Goal: Task Accomplishment & Management: Use online tool/utility

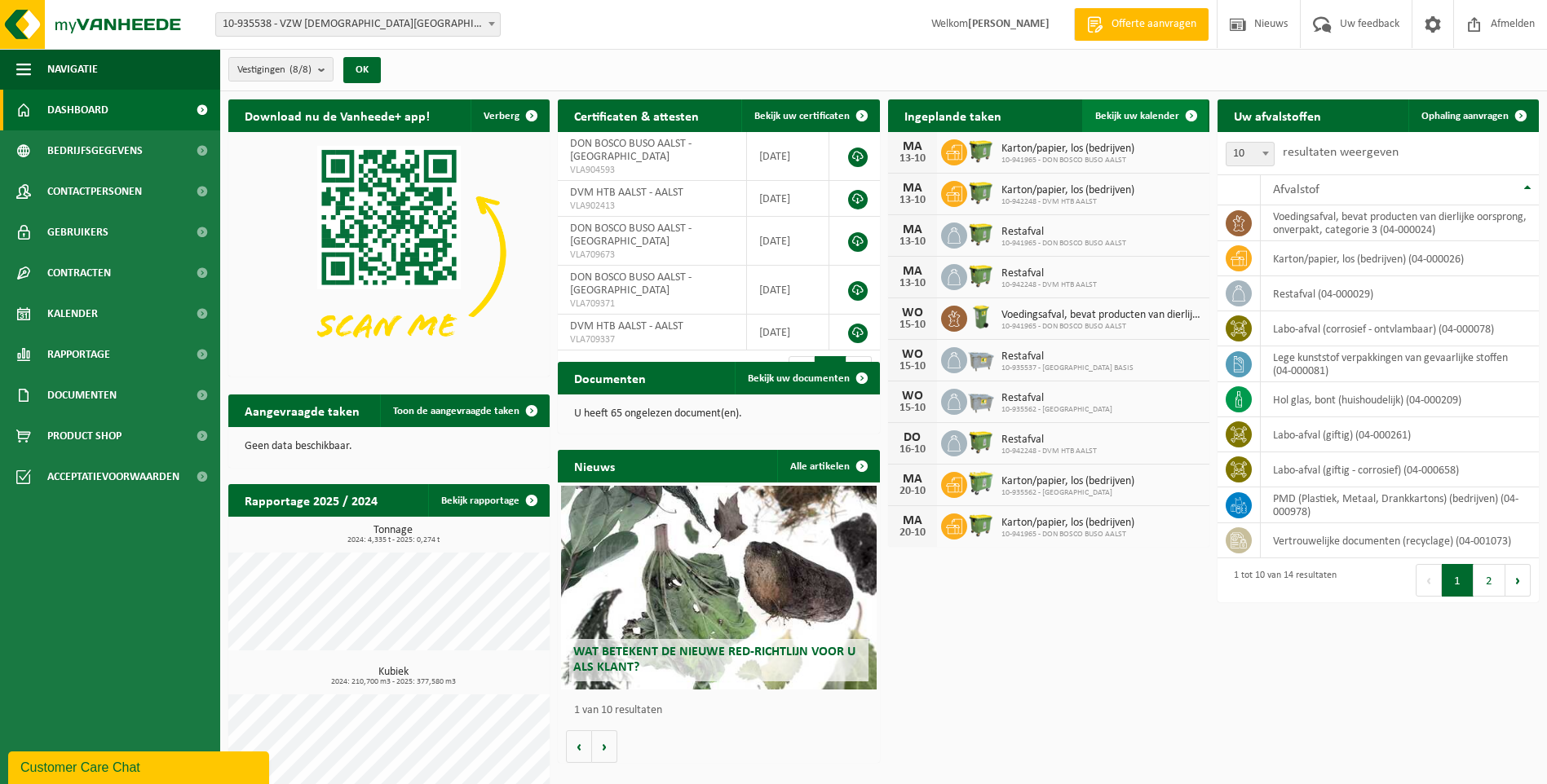
click at [1143, 119] on span "Bekijk uw kalender" at bounding box center [1137, 116] width 84 height 10
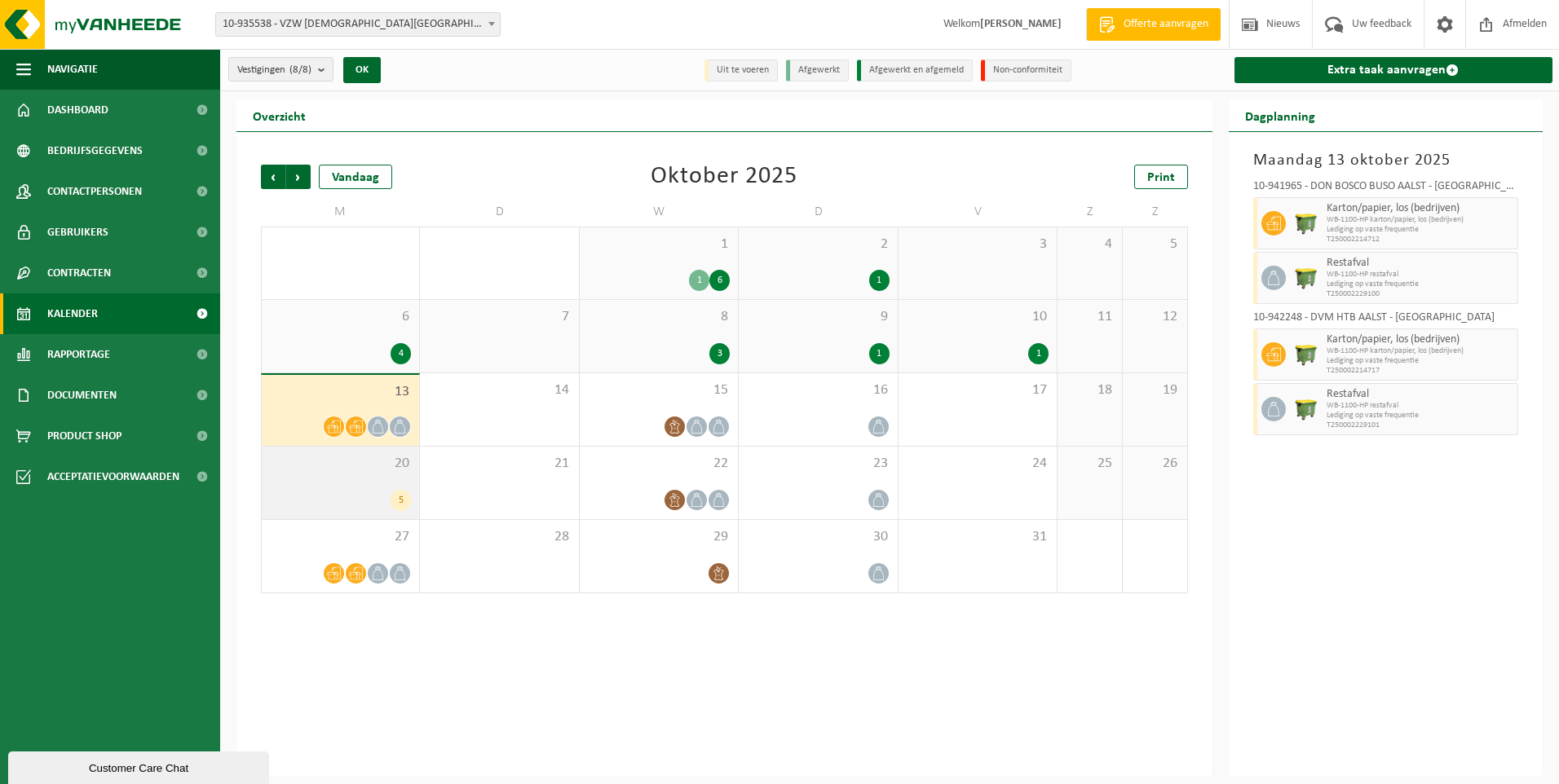
click at [330, 507] on div "5" at bounding box center [340, 500] width 141 height 21
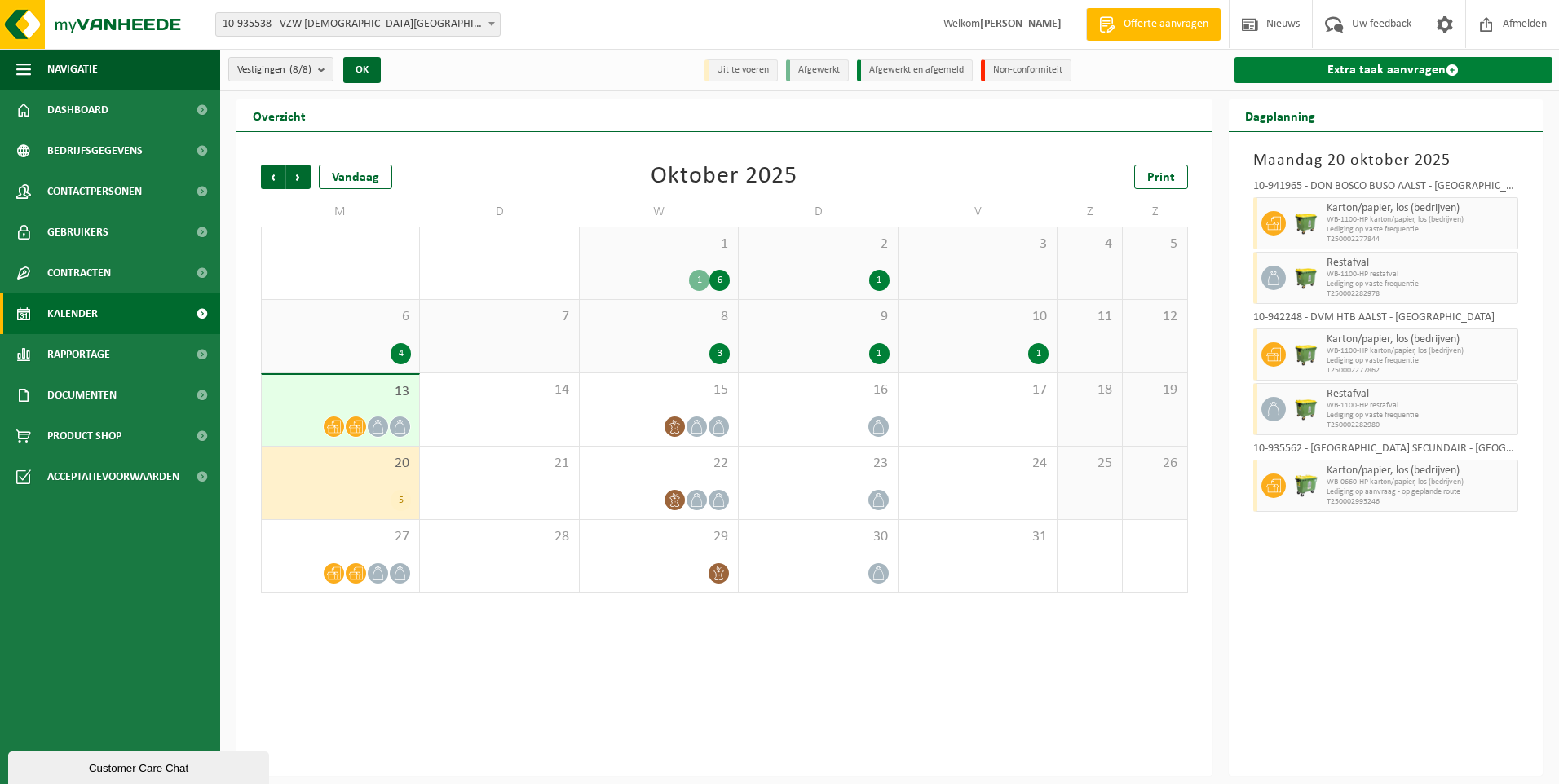
click at [1386, 74] on link "Extra taak aanvragen" at bounding box center [1393, 70] width 318 height 26
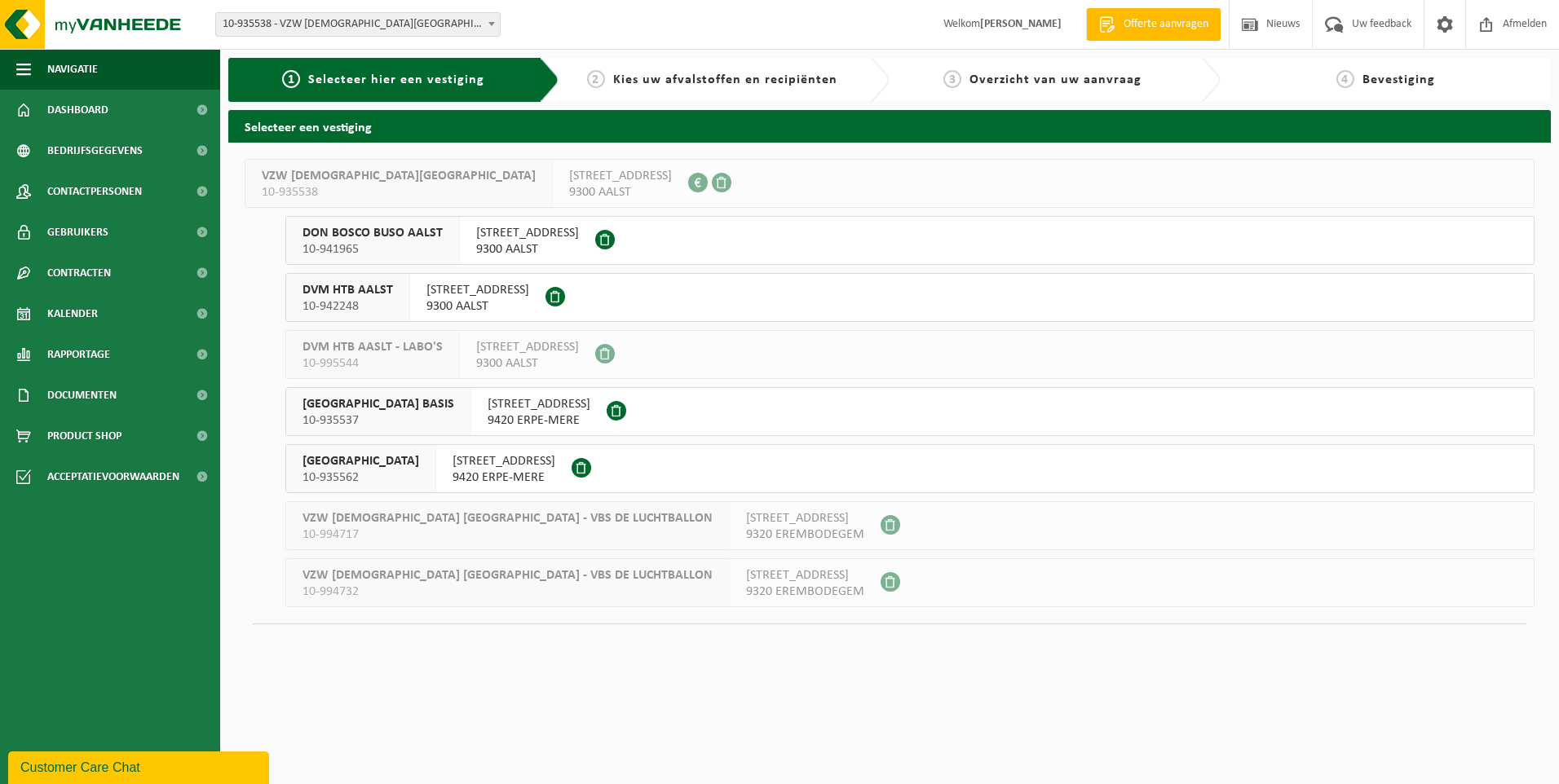
click at [419, 460] on span "SINT-JOZEFSCHOOL MERE SECUNDAIR" at bounding box center [360, 461] width 117 height 16
click at [363, 411] on span "SINT-JOZEFSCHOOL MERE BASIS" at bounding box center [378, 403] width 151 height 16
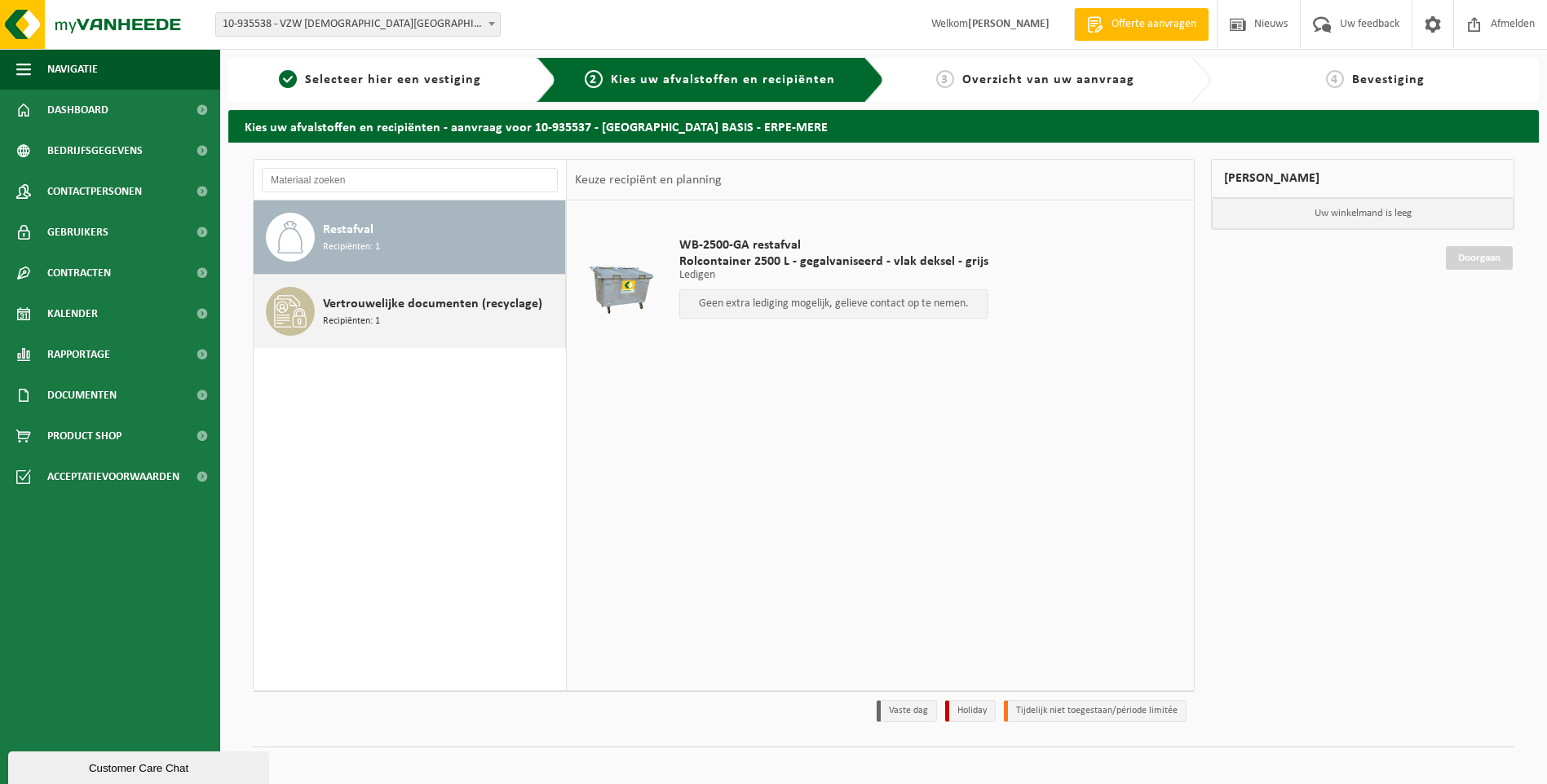
click at [383, 293] on div "Vertrouwelijke documenten (recyclage) Recipiënten: 1" at bounding box center [442, 311] width 238 height 49
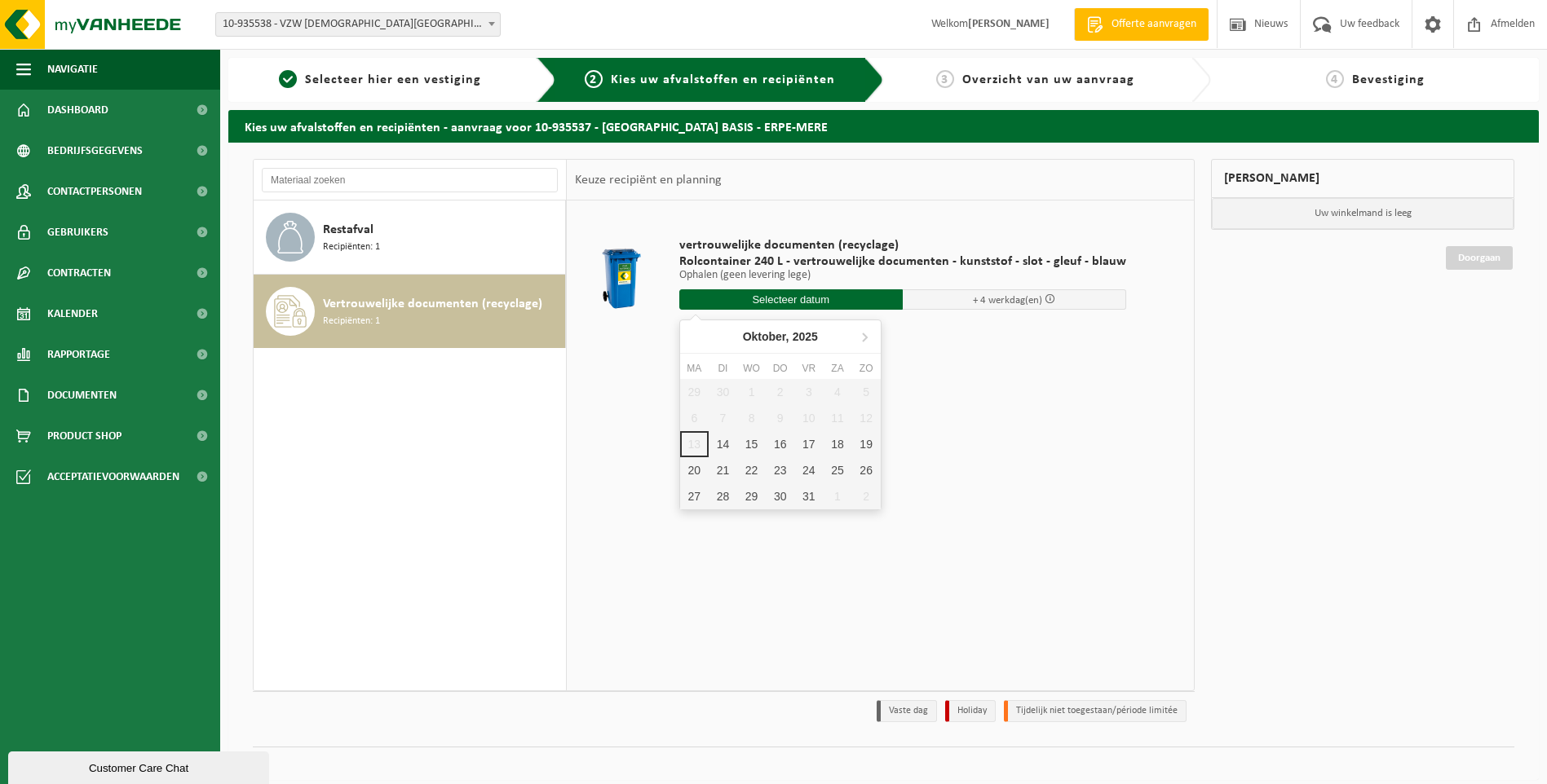
click at [811, 306] on input "text" at bounding box center [790, 300] width 223 height 21
click at [689, 463] on div "20" at bounding box center [694, 470] width 29 height 26
type input "Van 2025-10-20"
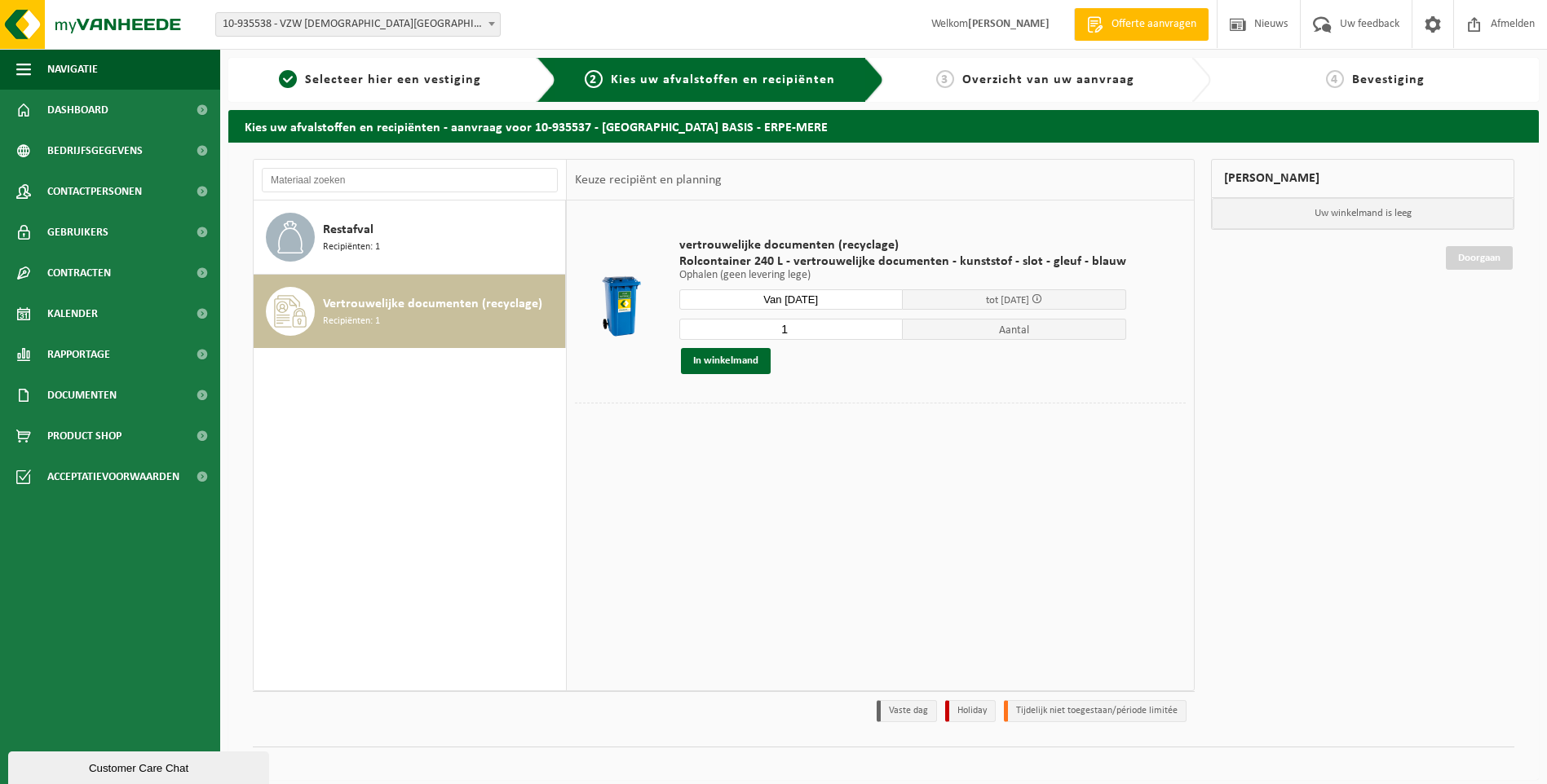
click at [783, 326] on input "1" at bounding box center [790, 329] width 223 height 21
click at [882, 328] on input "2" at bounding box center [790, 329] width 223 height 21
click at [882, 328] on input "3" at bounding box center [790, 329] width 223 height 21
type input "4"
click at [882, 328] on input "4" at bounding box center [790, 329] width 223 height 21
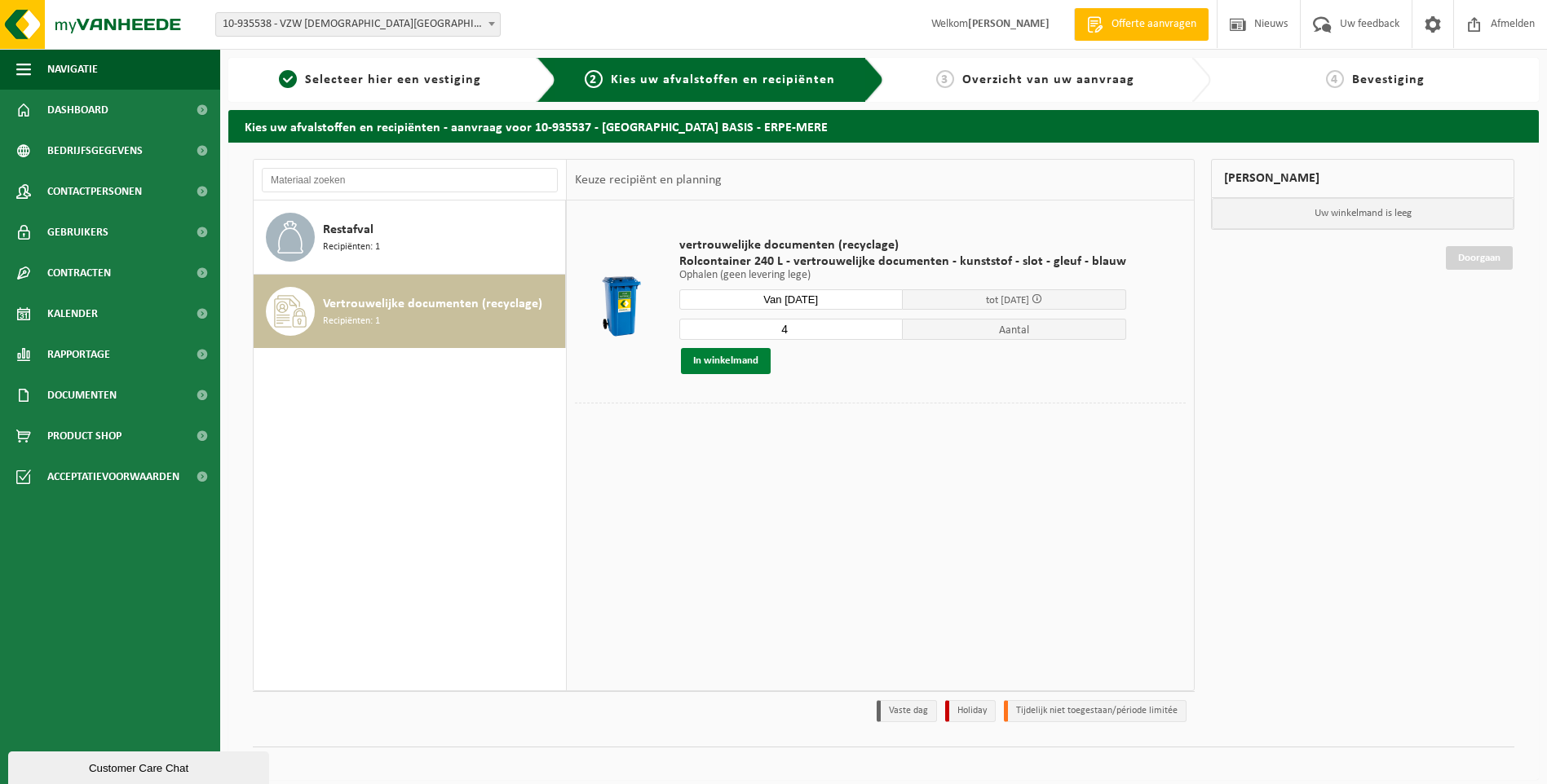
click at [717, 359] on button "In winkelmand" at bounding box center [725, 361] width 90 height 26
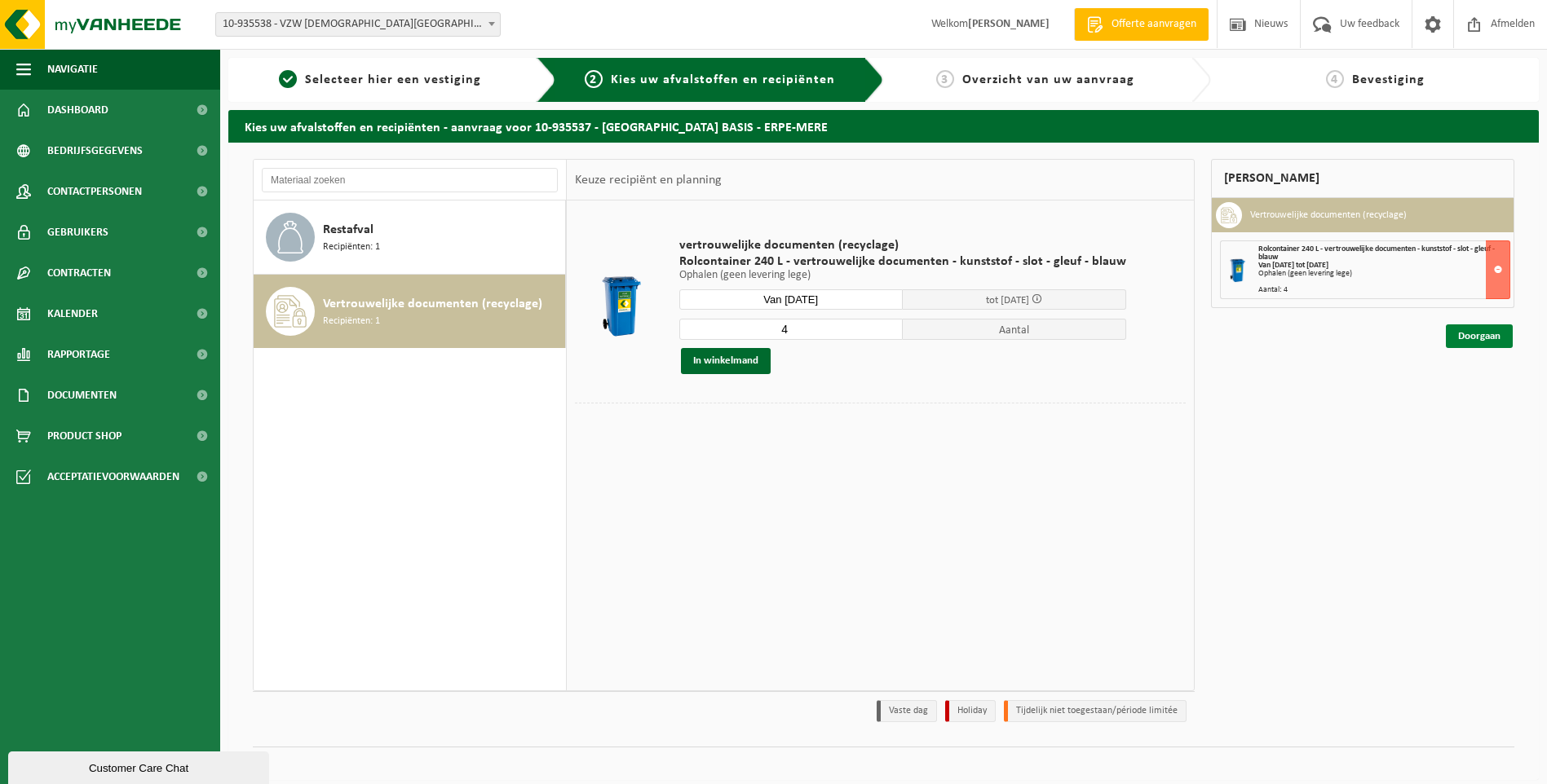
click at [1468, 340] on link "Doorgaan" at bounding box center [1479, 336] width 67 height 23
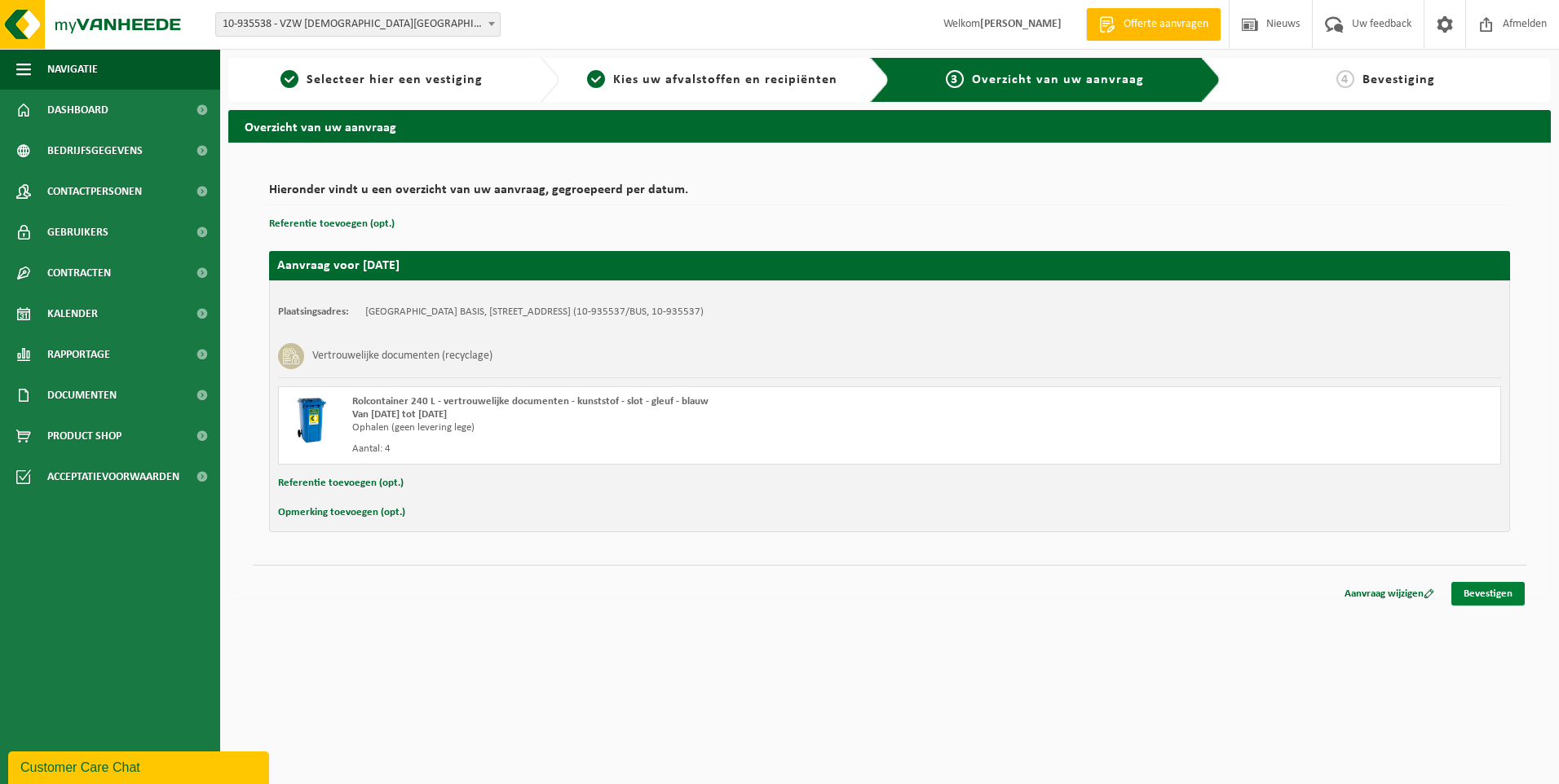
click at [1486, 598] on link "Bevestigen" at bounding box center [1488, 594] width 74 height 23
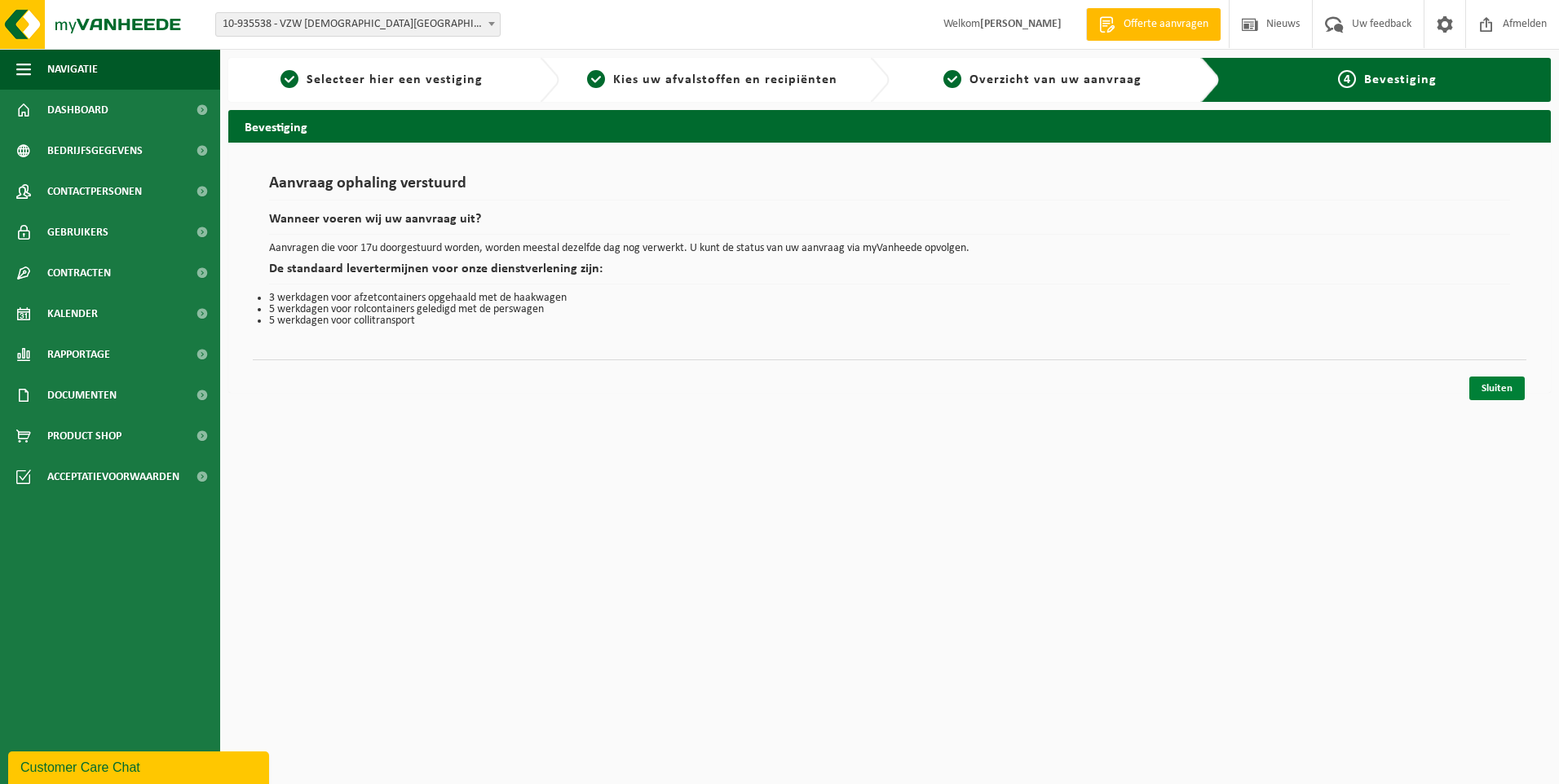
click at [1496, 384] on link "Sluiten" at bounding box center [1496, 387] width 55 height 23
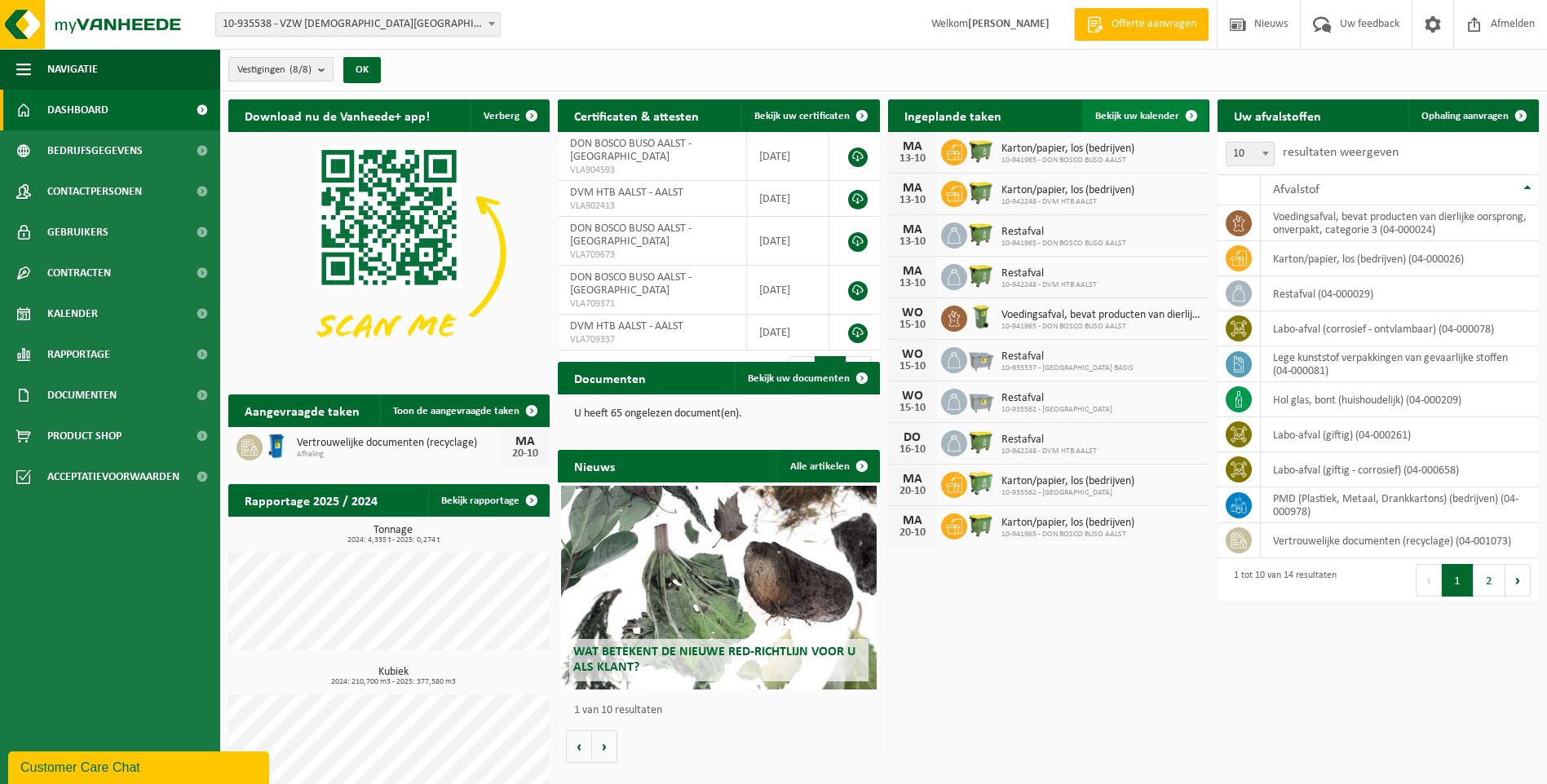
click at [1132, 111] on span "Bekijk uw kalender" at bounding box center [1137, 116] width 84 height 10
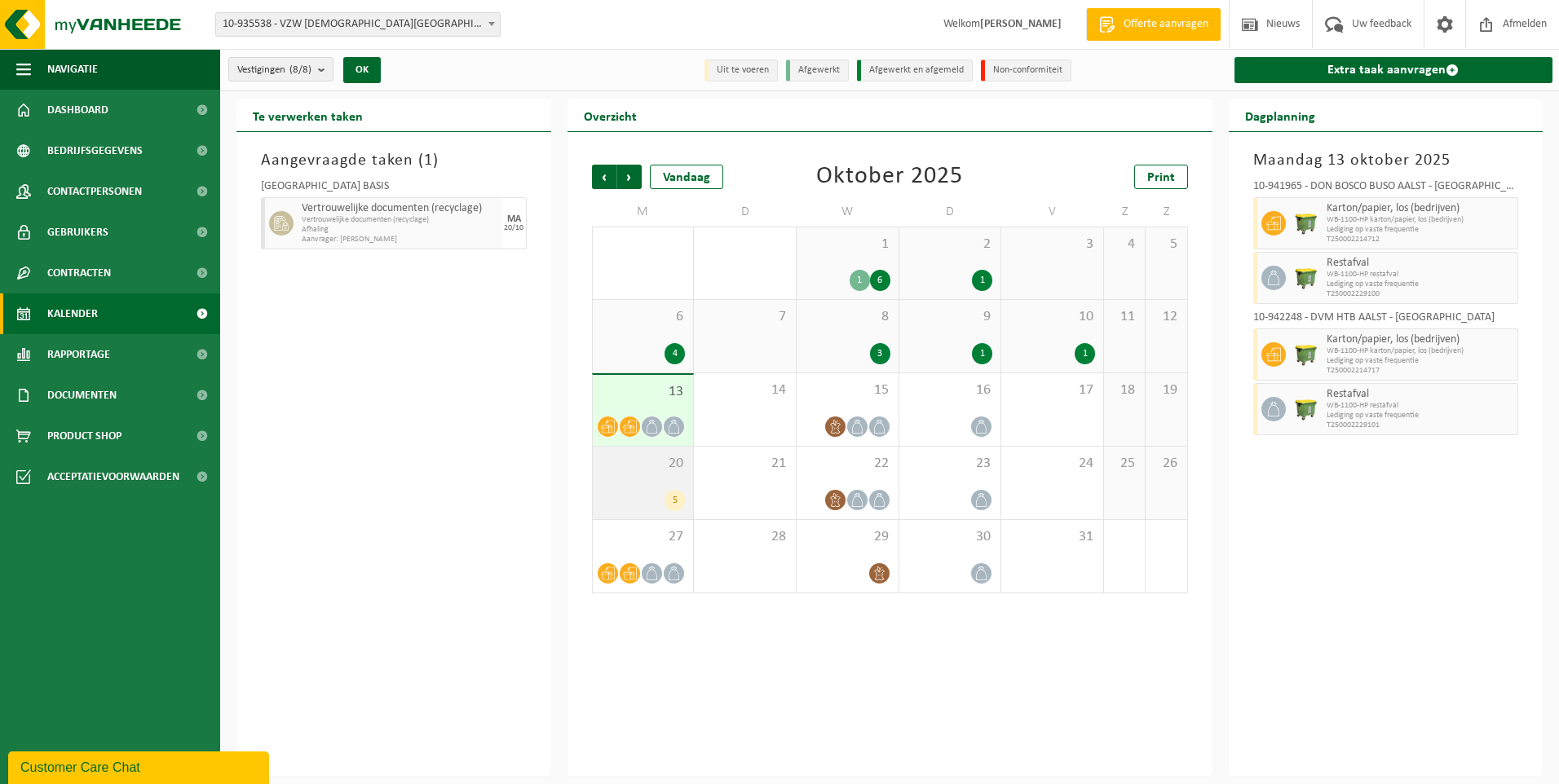
click at [635, 491] on div "5" at bounding box center [643, 500] width 85 height 21
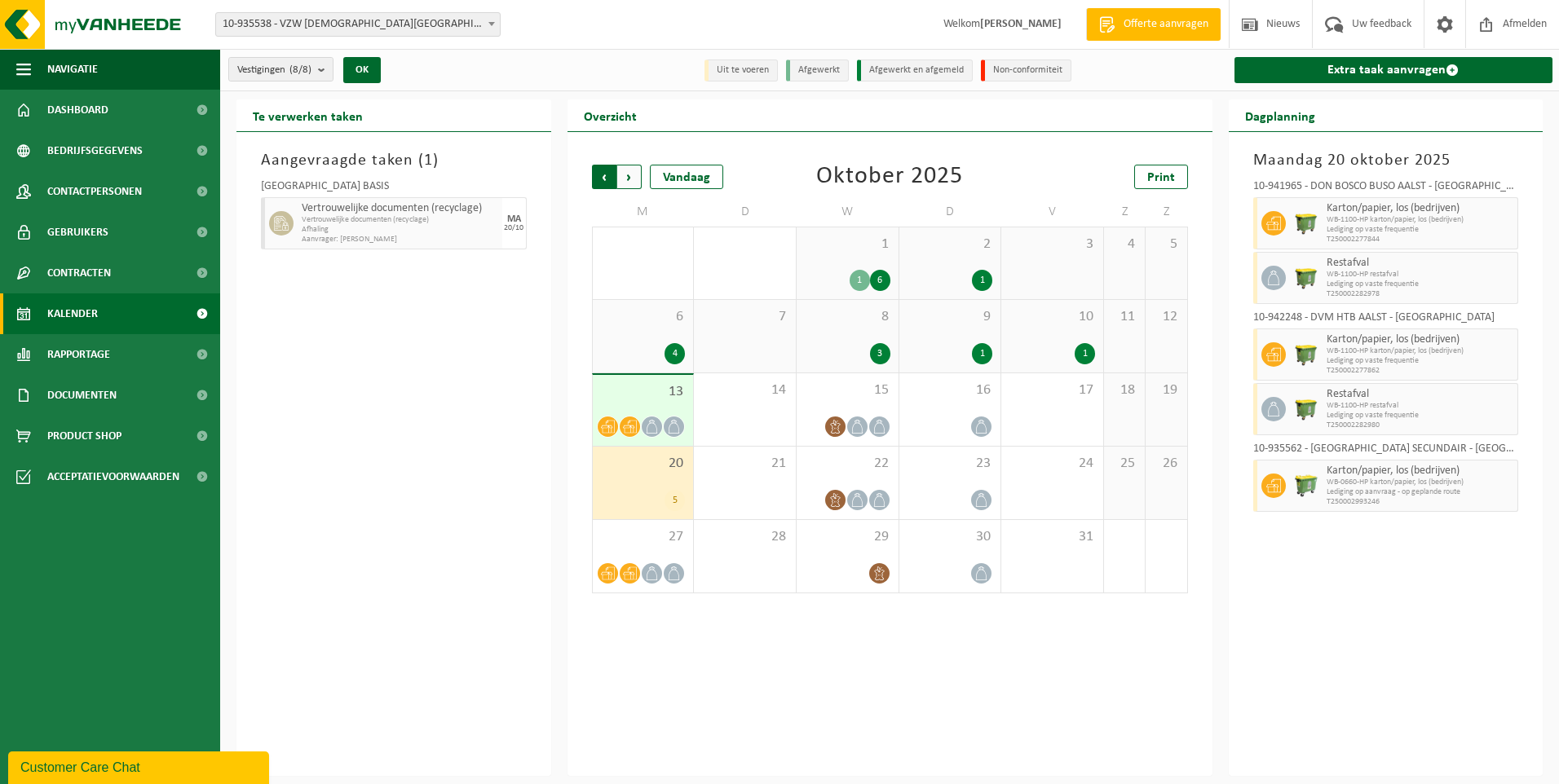
click at [634, 177] on span "Volgende" at bounding box center [629, 176] width 24 height 24
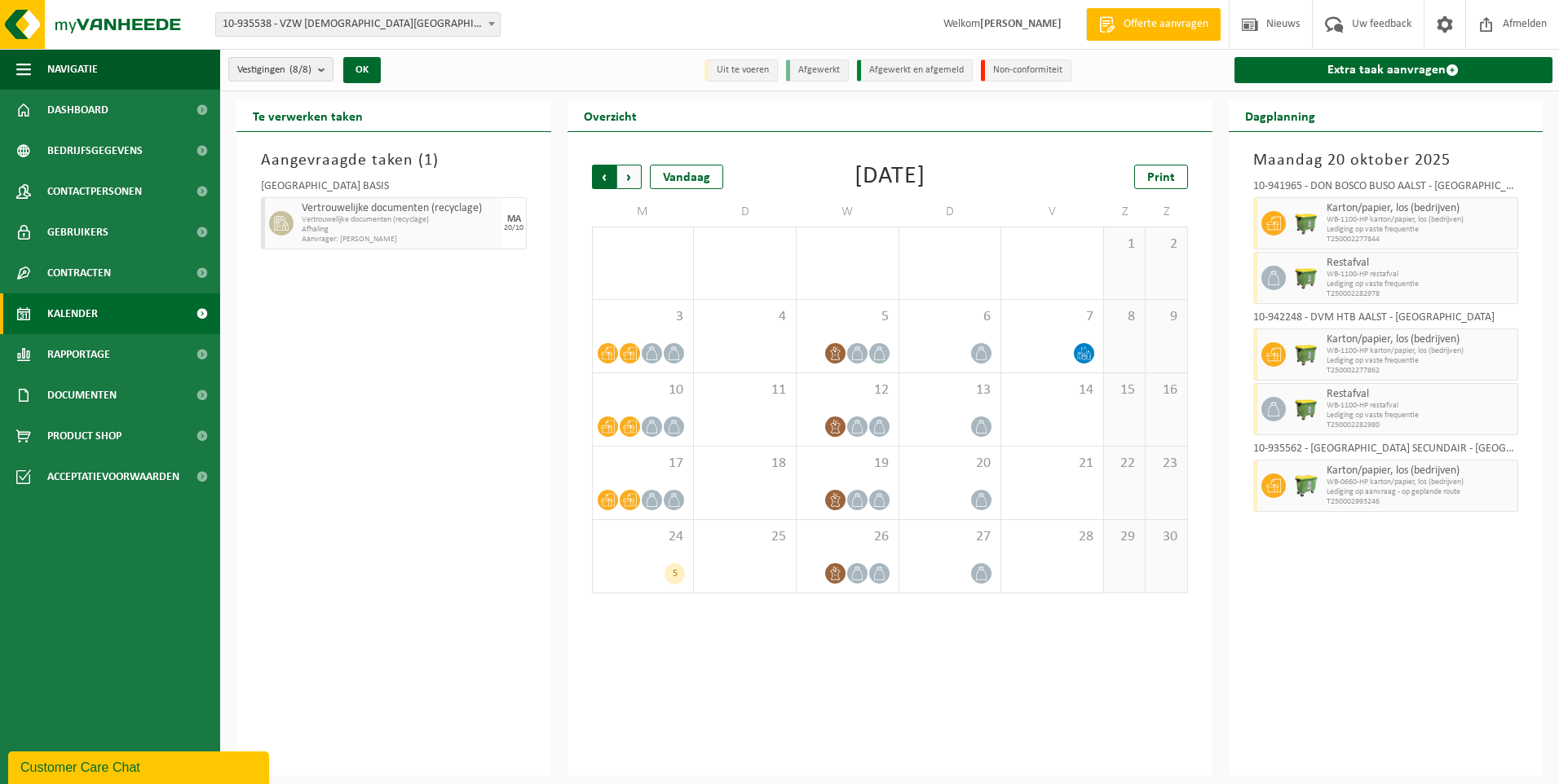
click at [627, 176] on span "Volgende" at bounding box center [629, 176] width 24 height 24
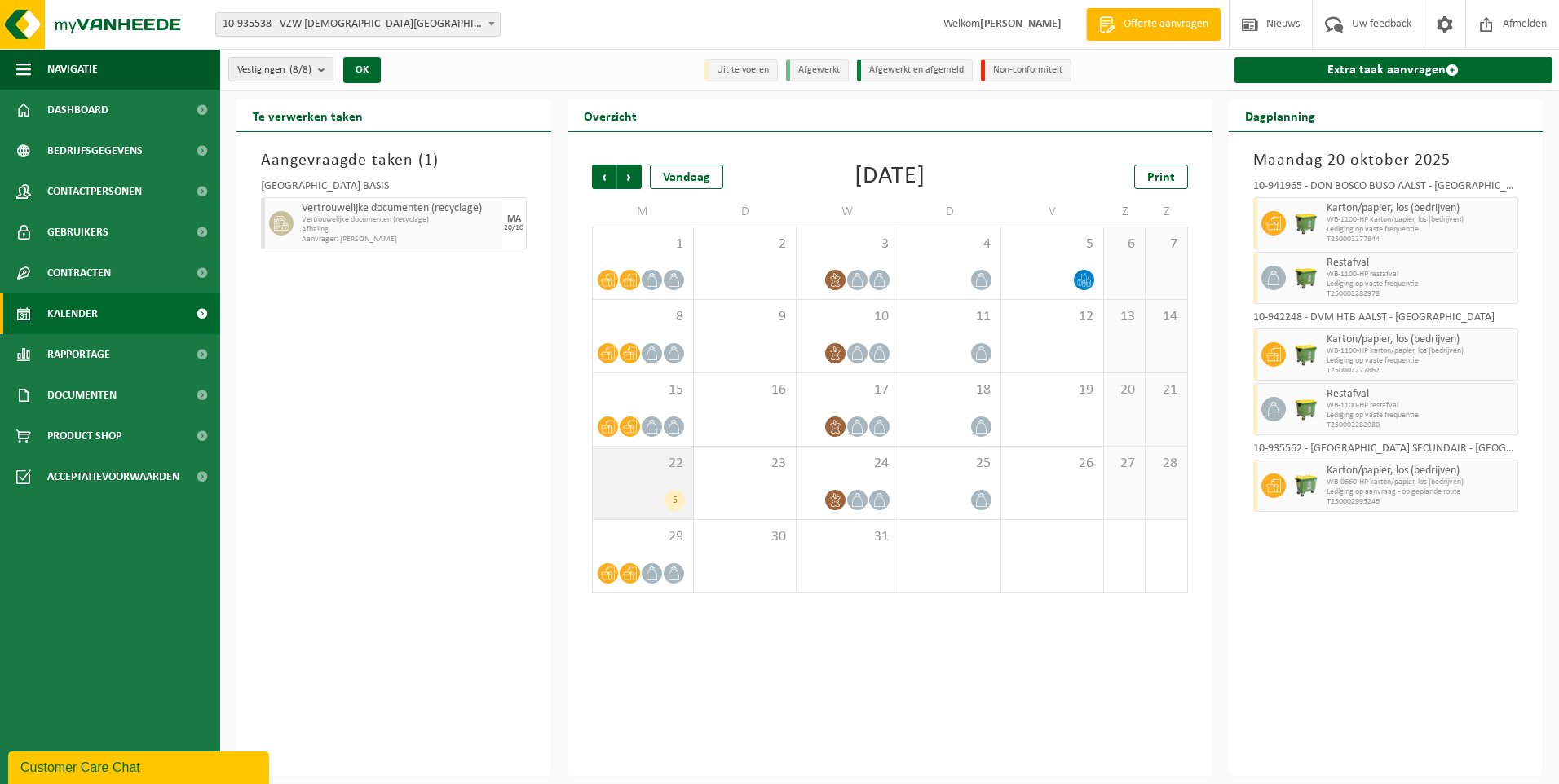
click at [632, 469] on span "22" at bounding box center [643, 463] width 85 height 18
click at [1517, 21] on span "Afmelden" at bounding box center [1524, 24] width 52 height 49
